Goal: Use online tool/utility: Utilize a website feature to perform a specific function

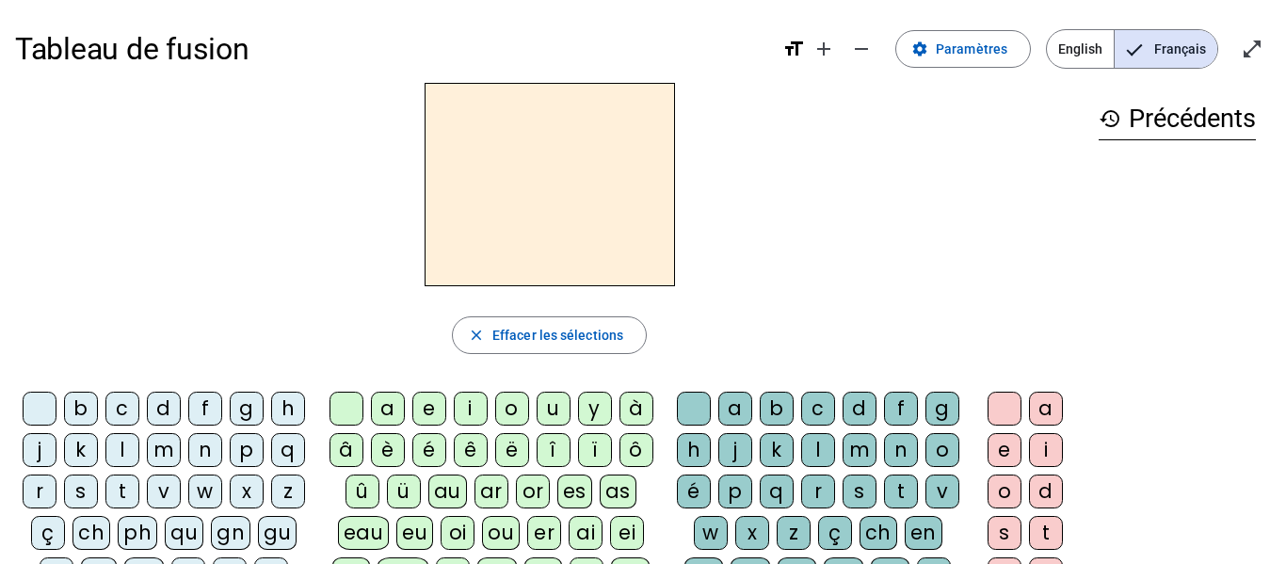
click at [181, 452] on div "m" at bounding box center [164, 450] width 34 height 34
click at [375, 418] on div "a" at bounding box center [388, 408] width 34 height 34
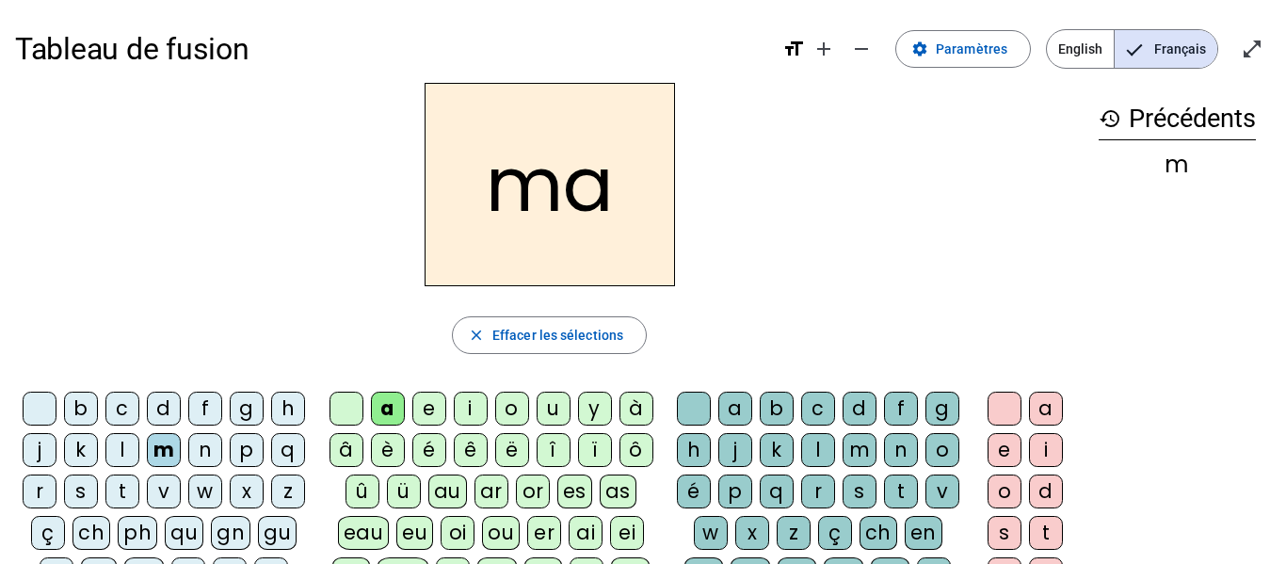
click at [139, 454] on div "l" at bounding box center [122, 450] width 34 height 34
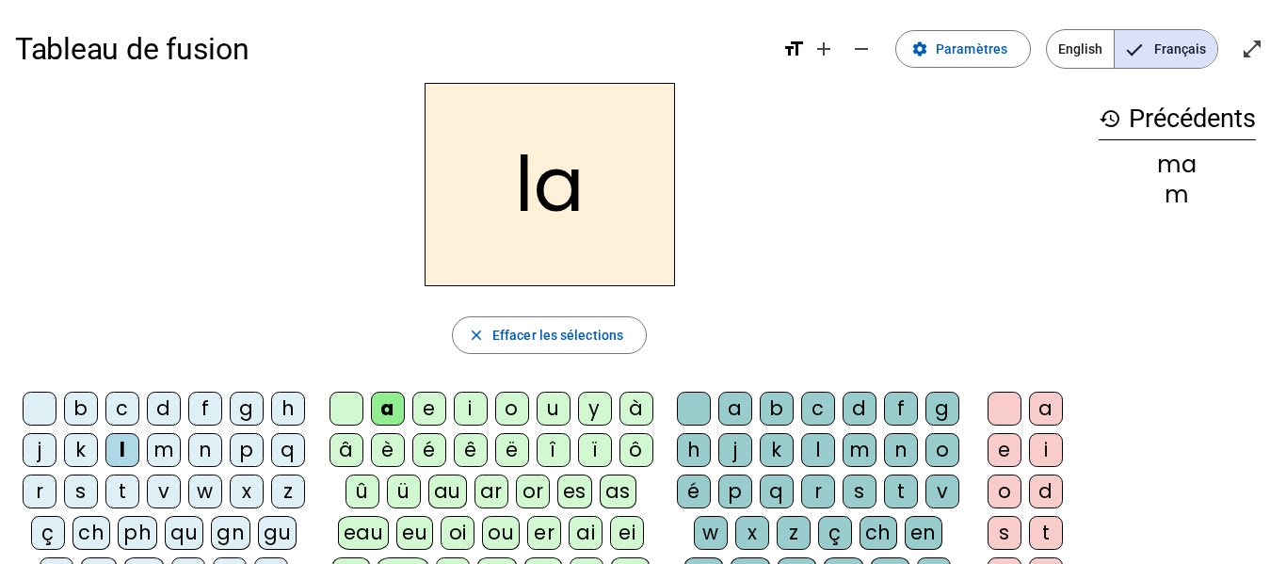
click at [426, 406] on div "e" at bounding box center [429, 408] width 34 height 34
click at [181, 395] on div "d" at bounding box center [164, 408] width 34 height 34
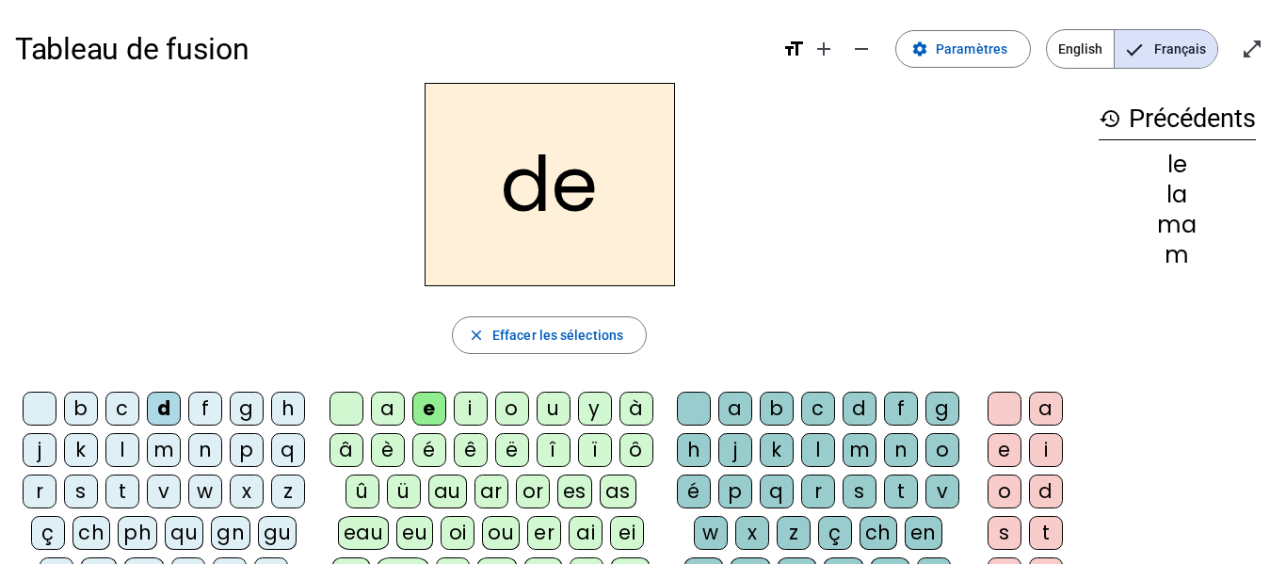
click at [567, 409] on div "u" at bounding box center [553, 408] width 34 height 34
click at [139, 494] on div "t" at bounding box center [122, 491] width 34 height 34
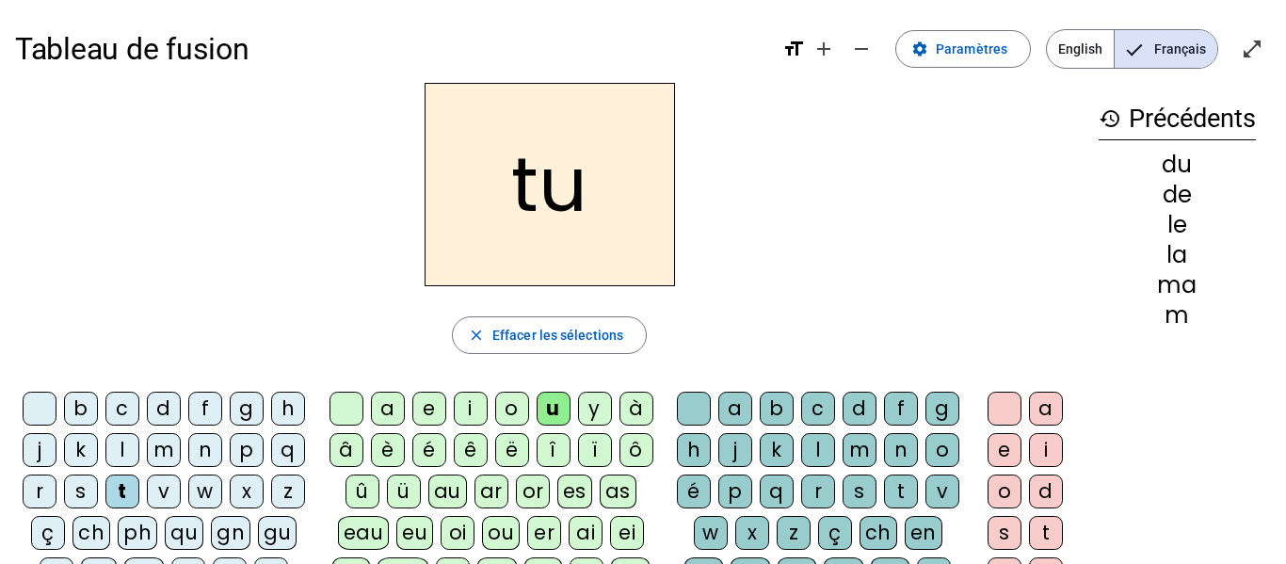
click at [395, 411] on div "a" at bounding box center [388, 408] width 34 height 34
click at [422, 409] on div "e" at bounding box center [429, 408] width 34 height 34
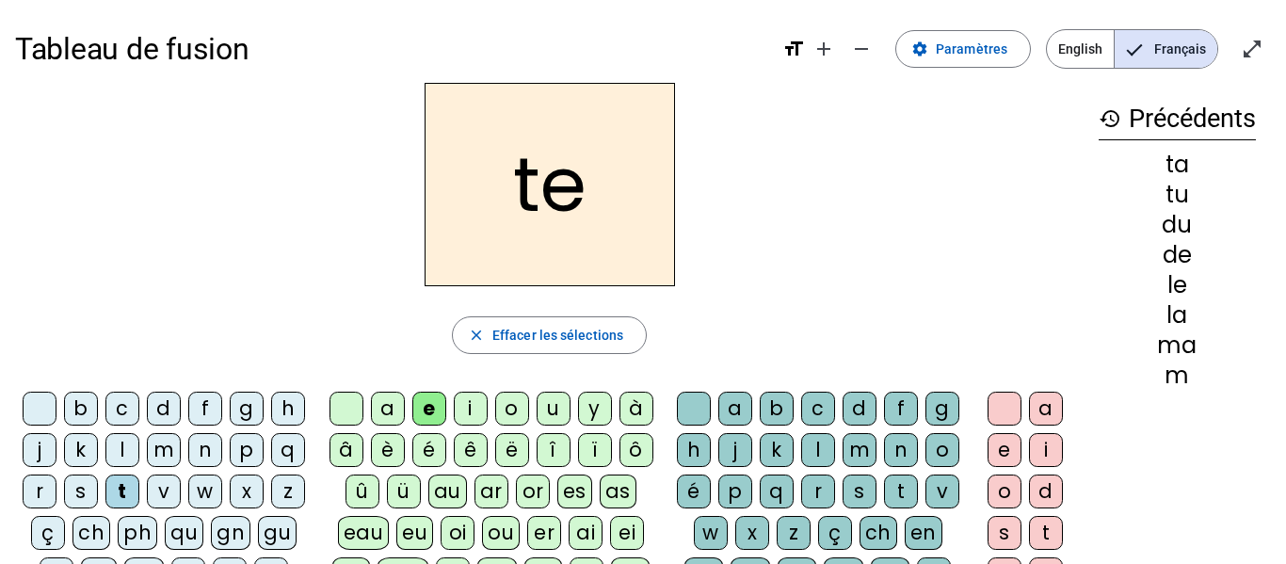
click at [181, 452] on div "m" at bounding box center [164, 450] width 34 height 34
